Goal: Task Accomplishment & Management: Manage account settings

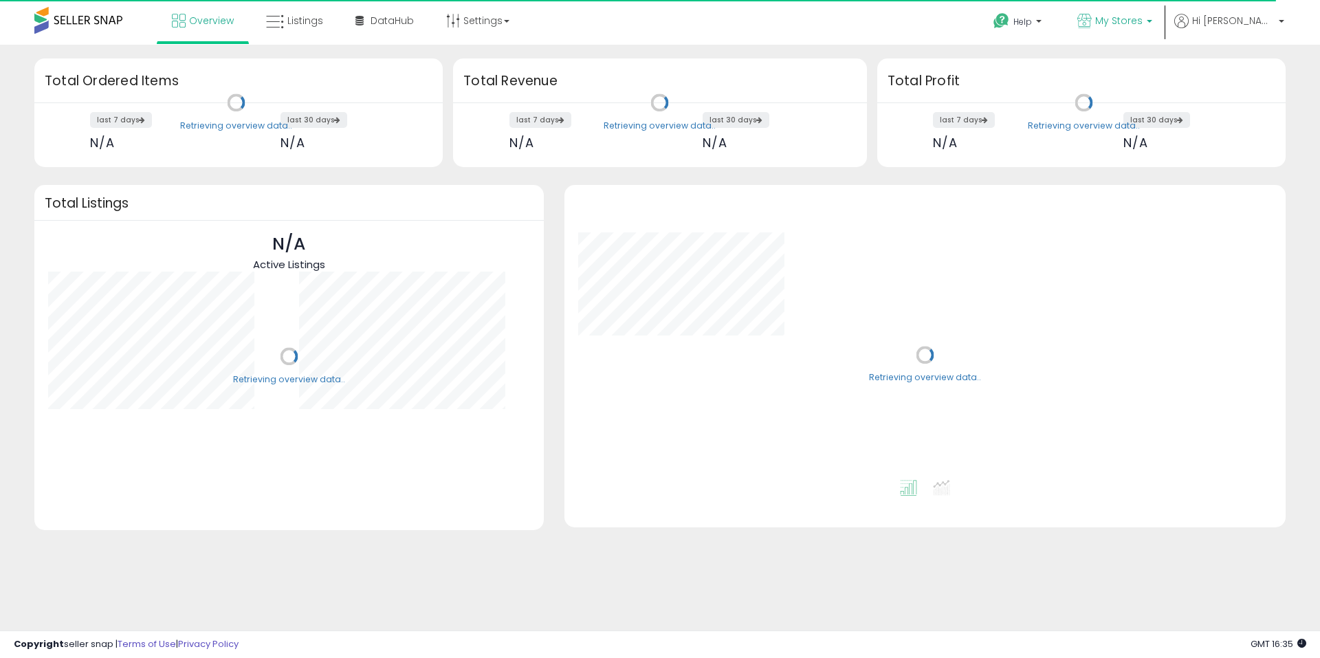
click at [1142, 19] on span "My Stores" at bounding box center [1118, 21] width 47 height 14
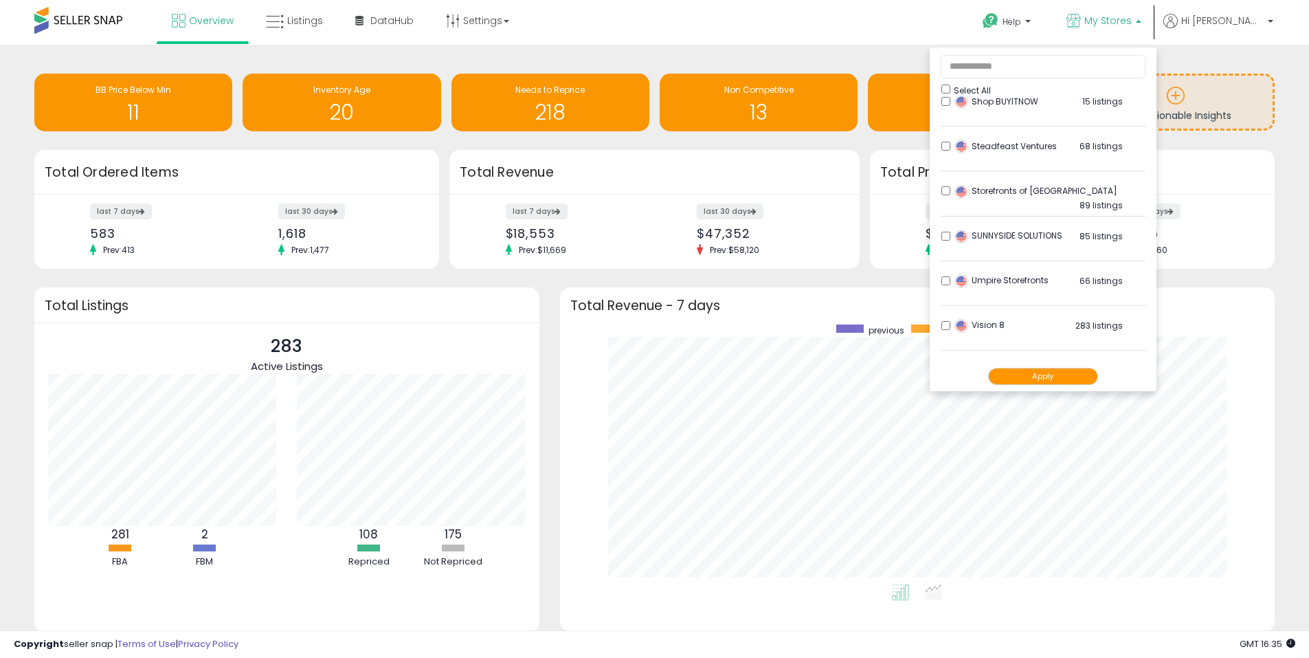
scroll to position [720, 0]
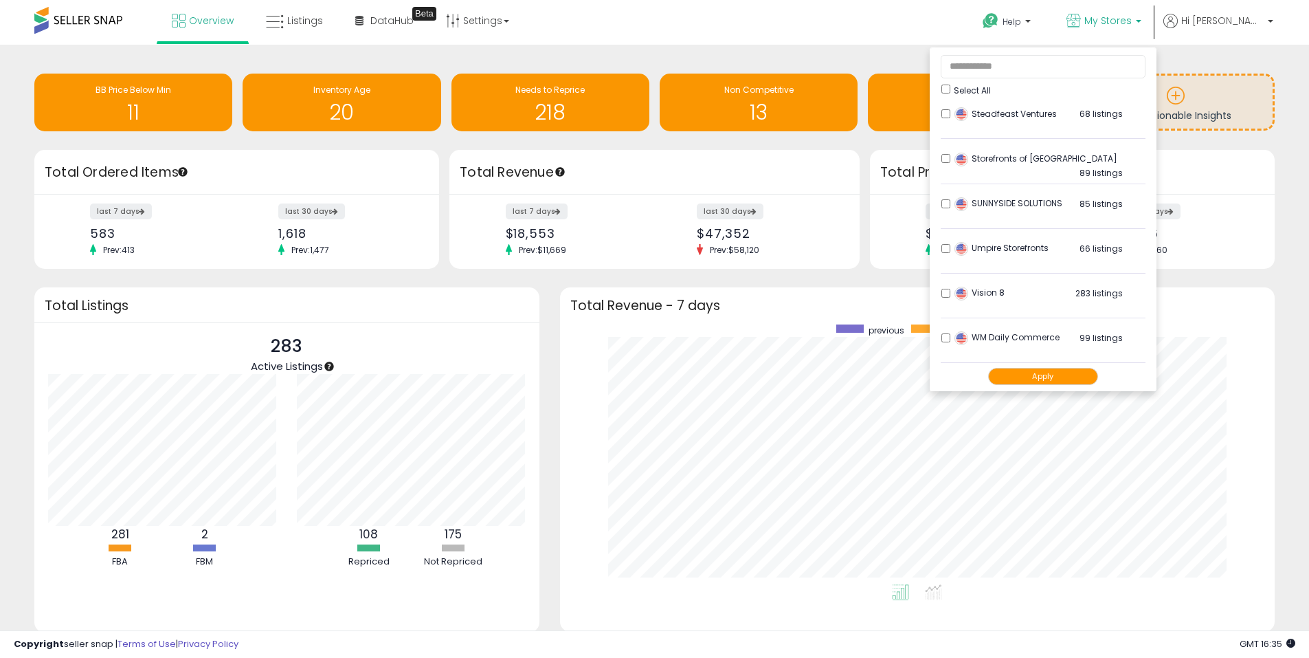
click at [1067, 375] on button "Apply" at bounding box center [1043, 376] width 110 height 17
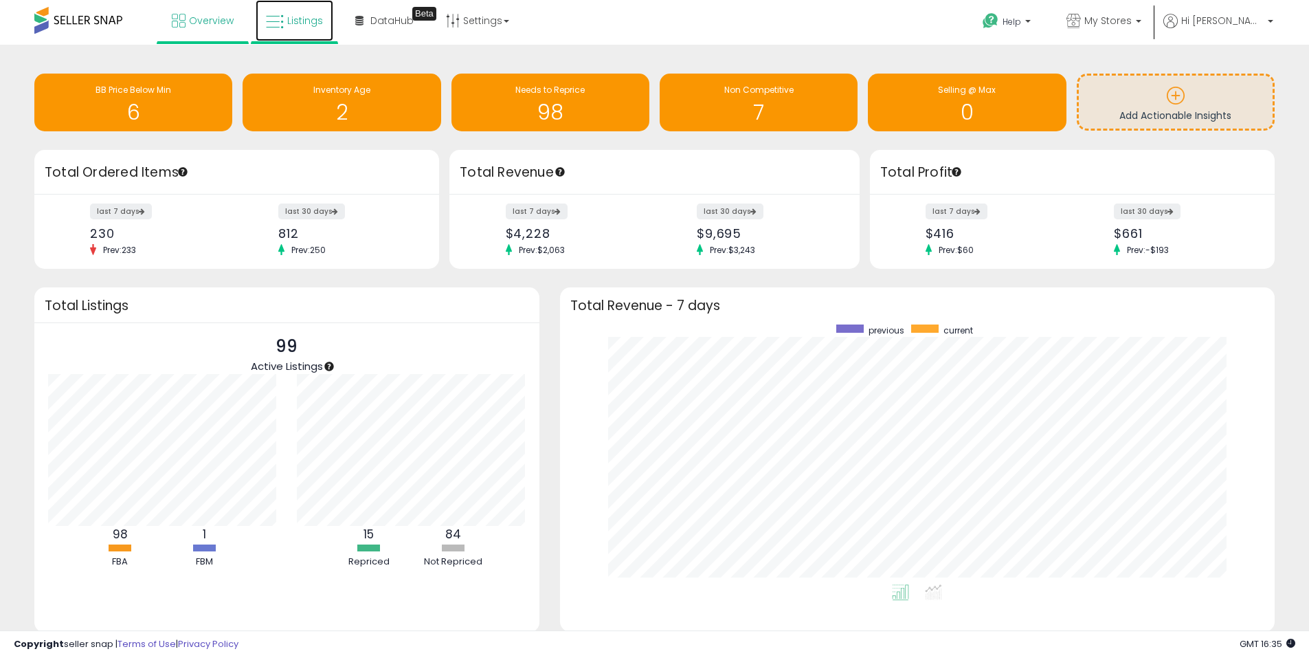
click at [302, 21] on span "Listings" at bounding box center [305, 21] width 36 height 14
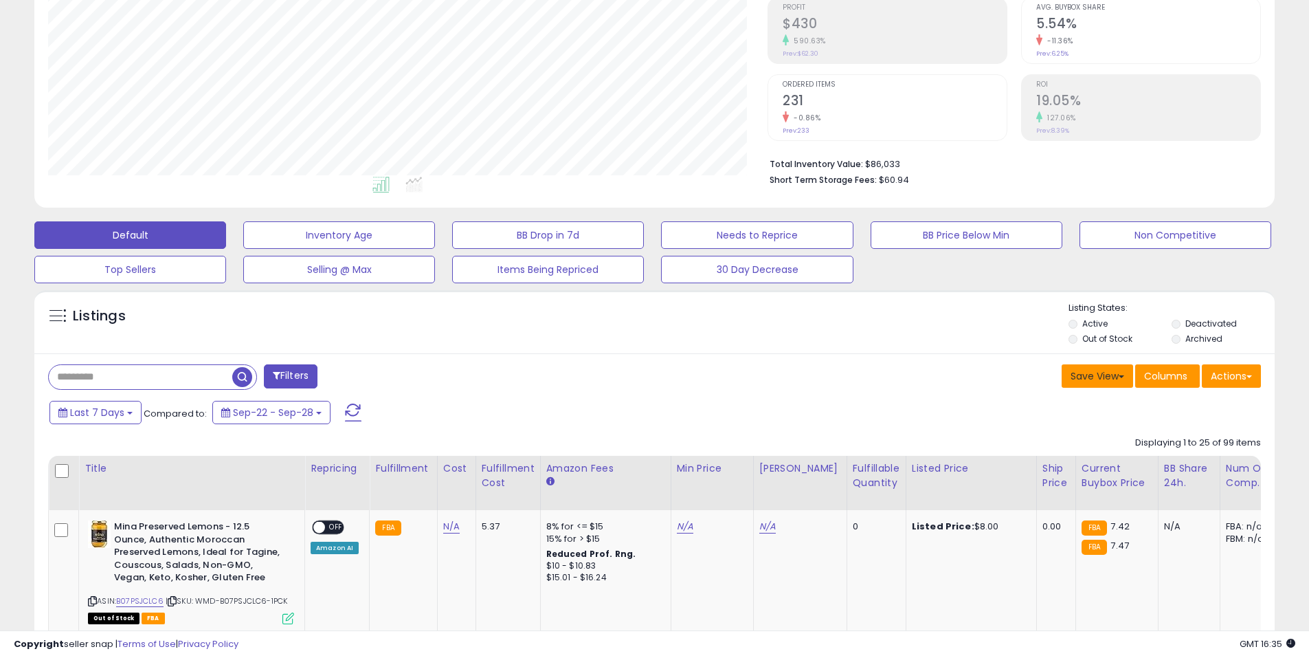
scroll to position [206, 0]
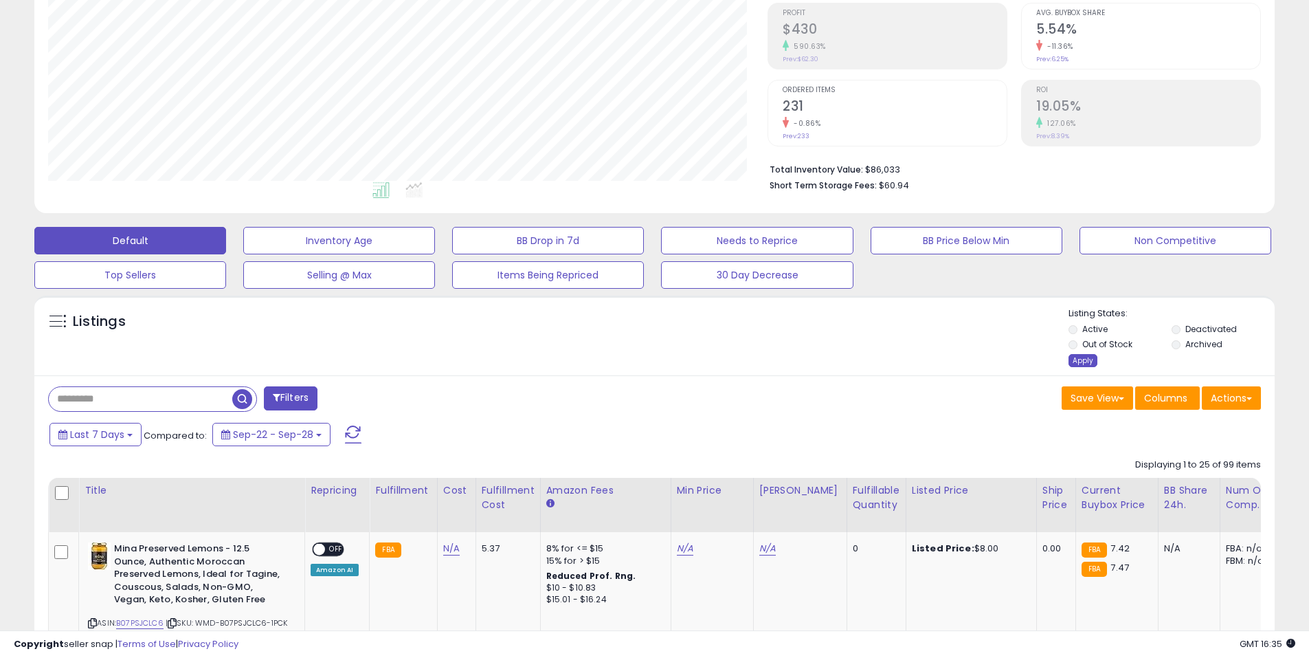
click at [1088, 362] on div "Apply" at bounding box center [1083, 360] width 29 height 13
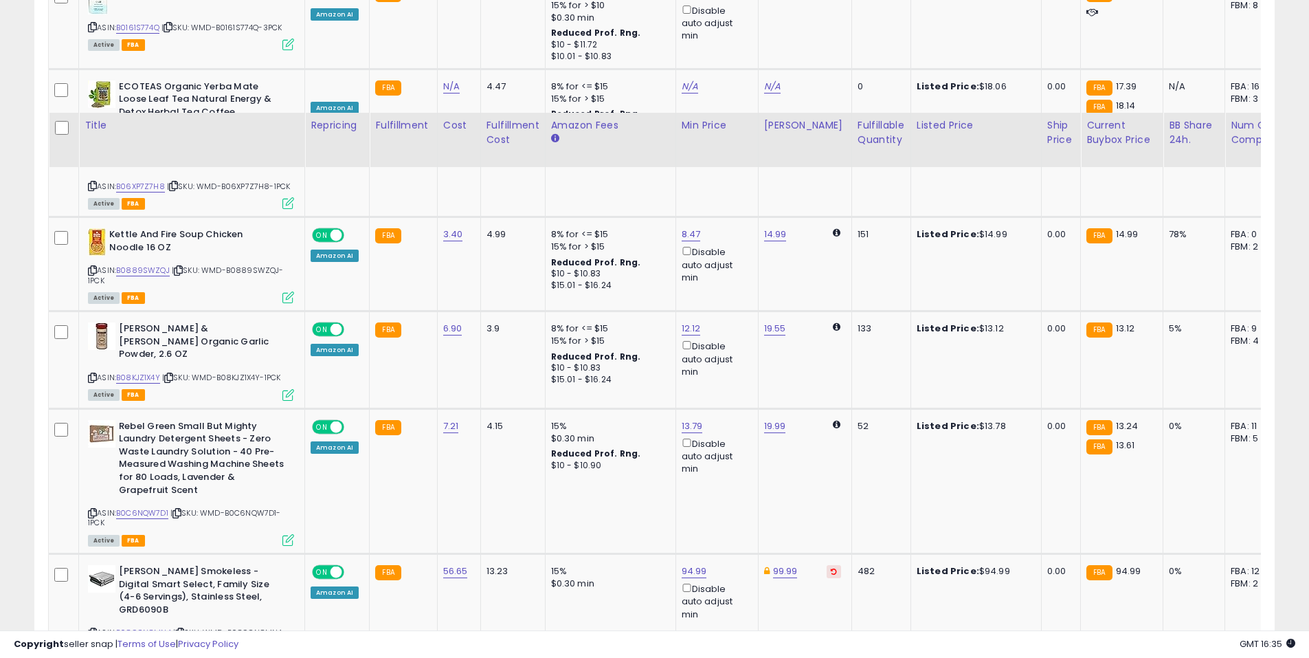
scroll to position [2050, 0]
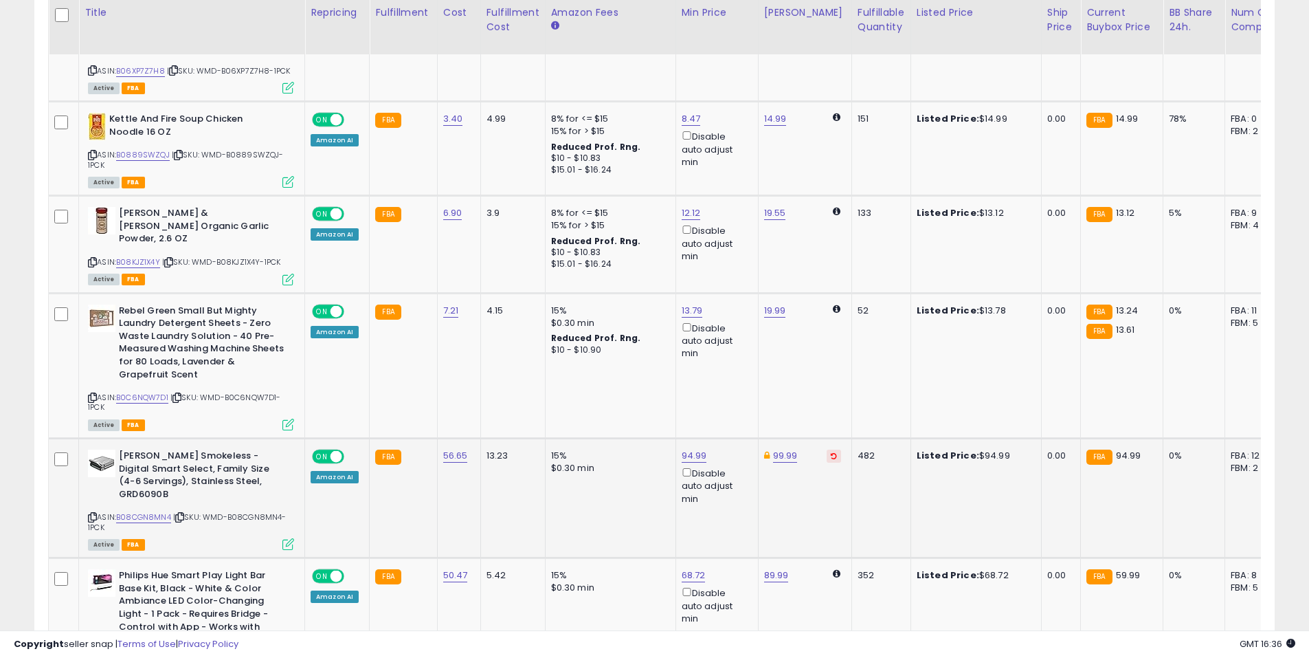
drag, startPoint x: 117, startPoint y: 500, endPoint x: 173, endPoint y: 501, distance: 55.7
click at [173, 501] on div "ASIN: B08CGN8MN4 | SKU: WMD-B08CGN8MN4-1PCK Active FBA" at bounding box center [191, 499] width 206 height 99
